Goal: Task Accomplishment & Management: Manage account settings

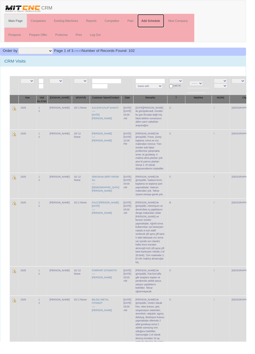
click at [162, 21] on link "Add Schedule" at bounding box center [156, 22] width 28 height 14
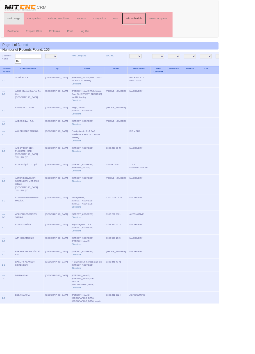
click at [165, 20] on link "Add Schedule" at bounding box center [156, 22] width 28 height 14
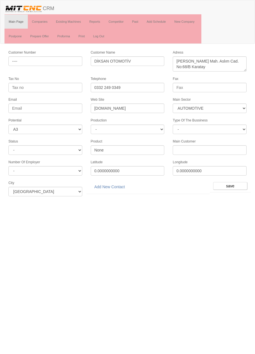
select select "370"
select select "3"
click at [232, 183] on input "save" at bounding box center [230, 186] width 34 height 8
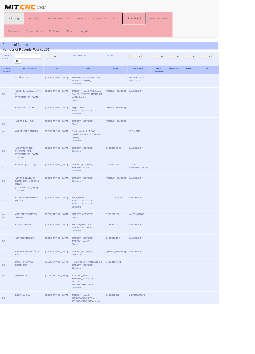
click at [163, 20] on link "Add Schedule" at bounding box center [156, 22] width 28 height 14
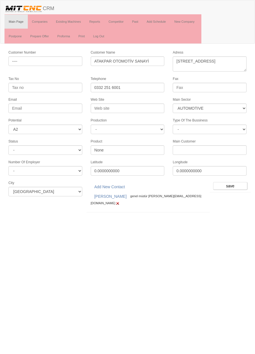
select select "370"
select select "2"
click at [230, 182] on input "save" at bounding box center [230, 186] width 34 height 8
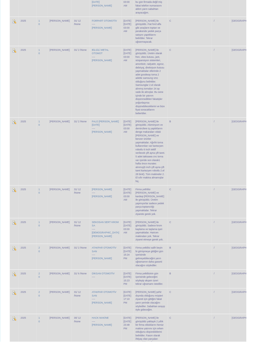
scroll to position [196, 0]
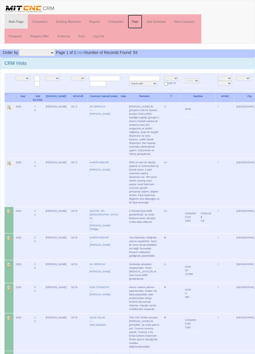
click at [137, 21] on link "Past" at bounding box center [135, 22] width 15 height 14
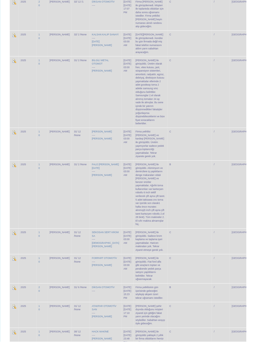
scroll to position [173, 0]
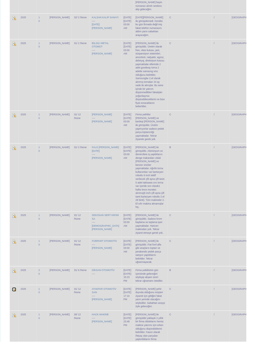
click at [13, 298] on img at bounding box center [14, 300] width 4 height 4
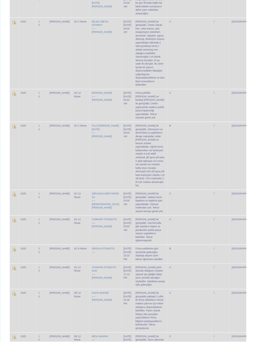
scroll to position [200, 0]
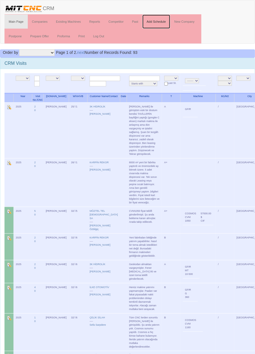
click at [159, 21] on link "Add Schedule" at bounding box center [156, 22] width 28 height 14
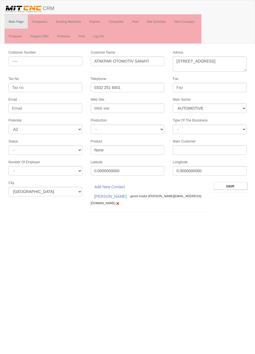
select select "370"
select select "2"
click at [231, 183] on input "save" at bounding box center [230, 186] width 34 height 8
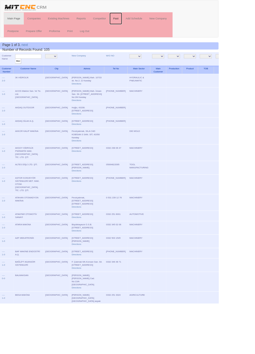
click at [136, 21] on link "Past" at bounding box center [135, 22] width 15 height 14
